Goal: Information Seeking & Learning: Learn about a topic

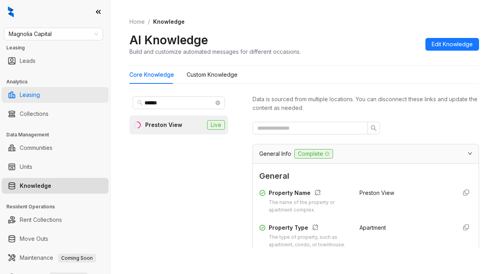
scroll to position [948, 0]
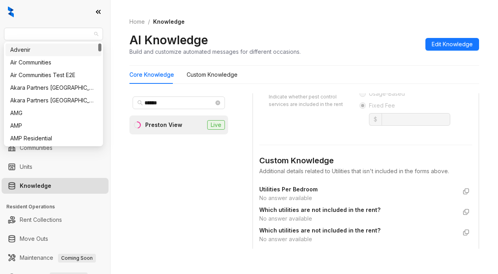
drag, startPoint x: 69, startPoint y: 34, endPoint x: -32, endPoint y: 35, distance: 101.5
click at [0, 35] on html "Magnolia Capital Leasing Leads Analytics Leasing Collections Data Management Co…" at bounding box center [249, 137] width 498 height 274
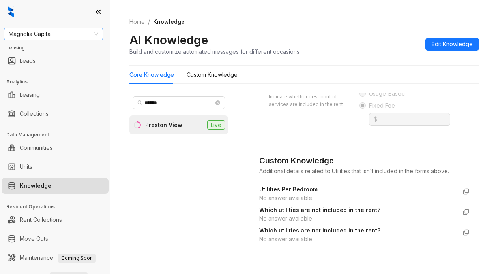
click at [44, 32] on span "Magnolia Capital" at bounding box center [54, 34] width 90 height 12
type input "*"
type input "*****"
click at [15, 53] on div "Indus" at bounding box center [53, 49] width 86 height 9
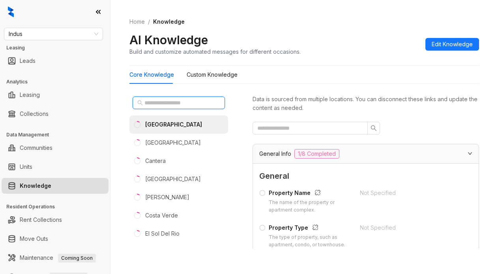
click at [158, 105] on input "text" at bounding box center [179, 102] width 69 height 9
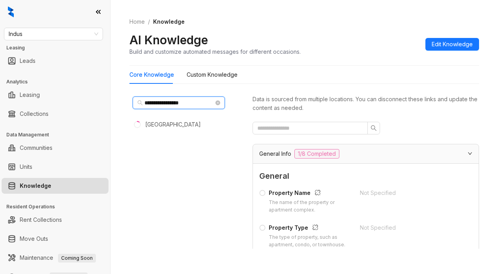
type input "**********"
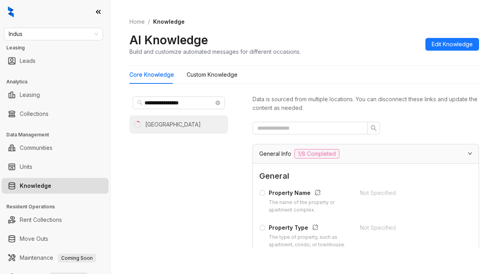
click at [193, 127] on div "[GEOGRAPHIC_DATA]" at bounding box center [173, 124] width 56 height 9
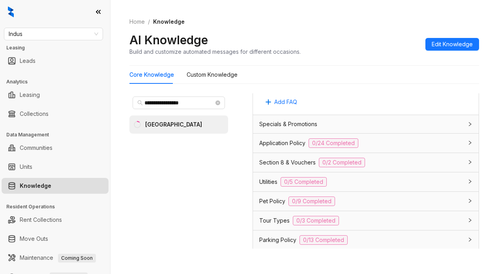
scroll to position [592, 0]
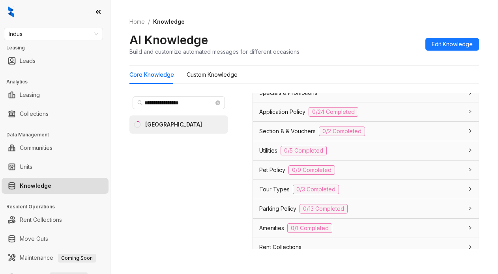
click at [268, 155] on span "Utilities" at bounding box center [268, 150] width 18 height 9
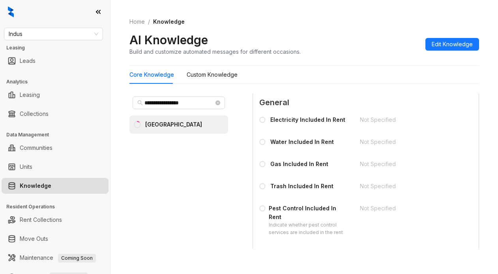
scroll to position [671, 0]
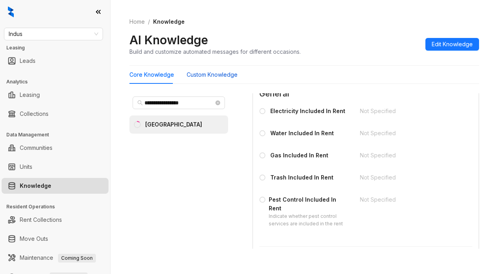
click at [188, 73] on Knowledge "Custom Knowledge" at bounding box center [212, 74] width 51 height 9
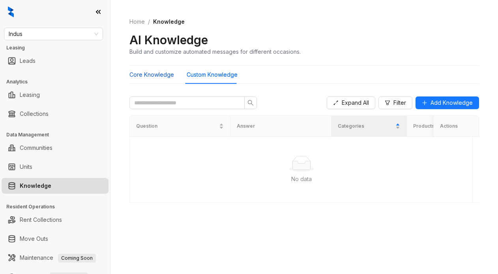
click at [137, 73] on Knowledge "Core Knowledge" at bounding box center [152, 74] width 45 height 9
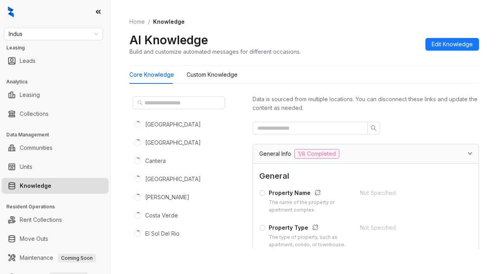
click at [280, 23] on ol "Home / Knowledge" at bounding box center [305, 21] width 350 height 9
click at [156, 103] on input "text" at bounding box center [179, 102] width 69 height 9
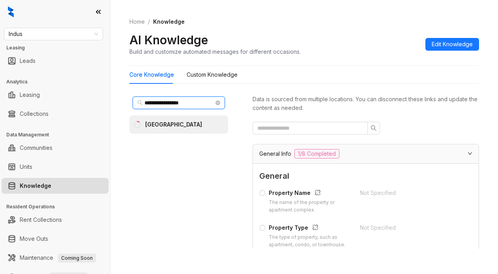
type input "**********"
click at [160, 126] on div "[GEOGRAPHIC_DATA]" at bounding box center [173, 124] width 57 height 9
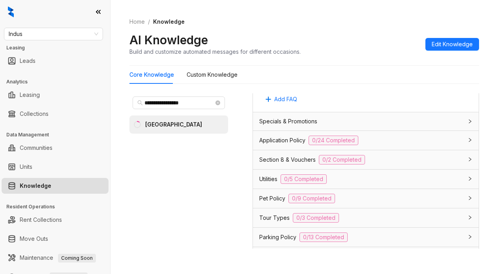
scroll to position [592, 0]
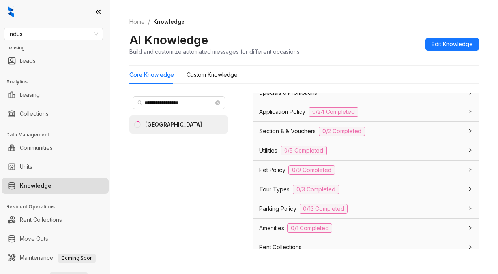
click at [268, 155] on span "Utilities" at bounding box center [268, 150] width 18 height 9
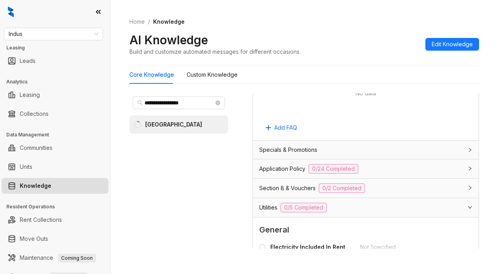
scroll to position [434, 0]
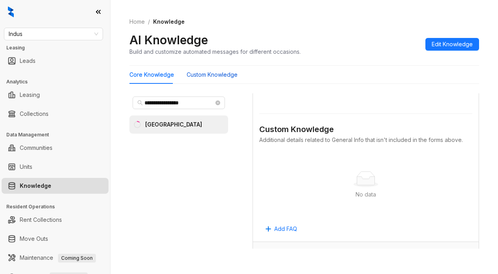
click at [230, 76] on Knowledge "Custom Knowledge" at bounding box center [212, 74] width 51 height 9
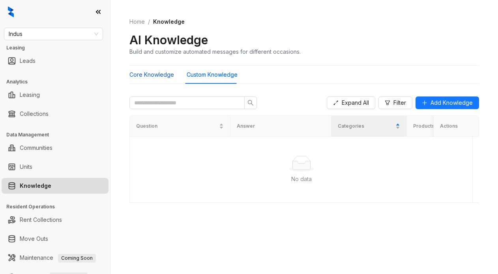
click at [156, 74] on Knowledge "Core Knowledge" at bounding box center [152, 74] width 45 height 9
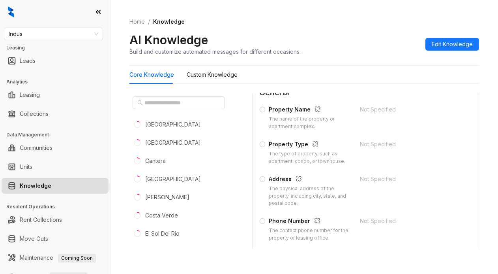
scroll to position [39, 0]
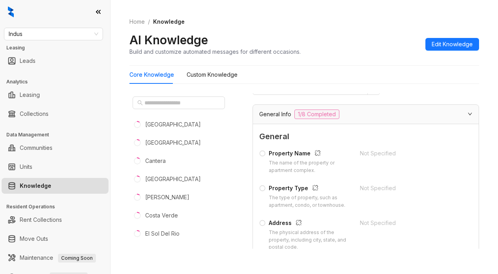
click at [351, 24] on ol "Home / Knowledge" at bounding box center [305, 21] width 350 height 9
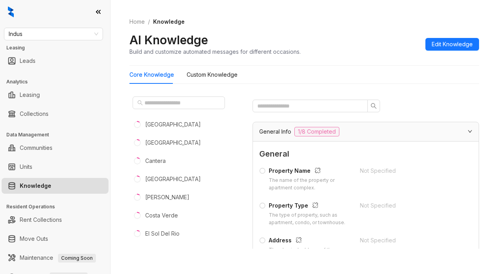
scroll to position [0, 0]
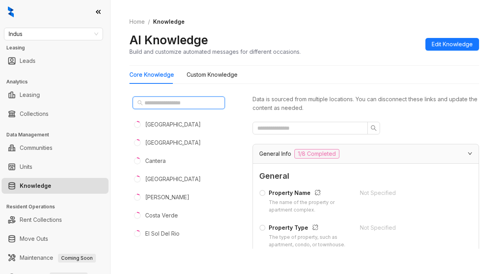
click at [147, 105] on input "text" at bounding box center [179, 102] width 69 height 9
click at [162, 104] on input "text" at bounding box center [179, 102] width 69 height 9
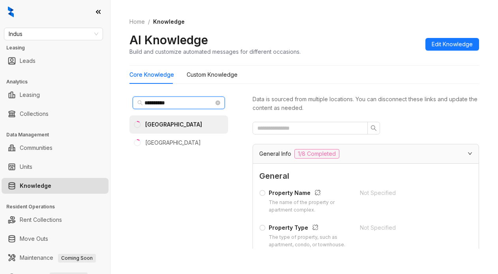
type input "**********"
click at [165, 126] on div "[GEOGRAPHIC_DATA]" at bounding box center [173, 124] width 57 height 9
click at [192, 121] on div "[GEOGRAPHIC_DATA]" at bounding box center [173, 124] width 57 height 9
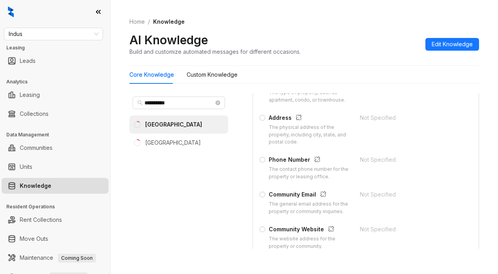
scroll to position [118, 0]
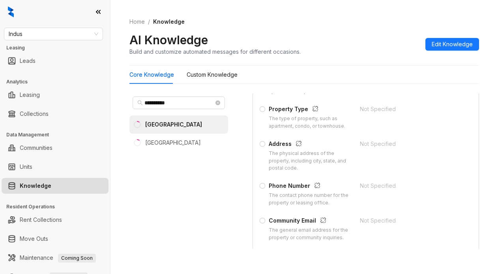
click at [200, 245] on div "**********" at bounding box center [179, 170] width 99 height 155
